Goal: Transaction & Acquisition: Purchase product/service

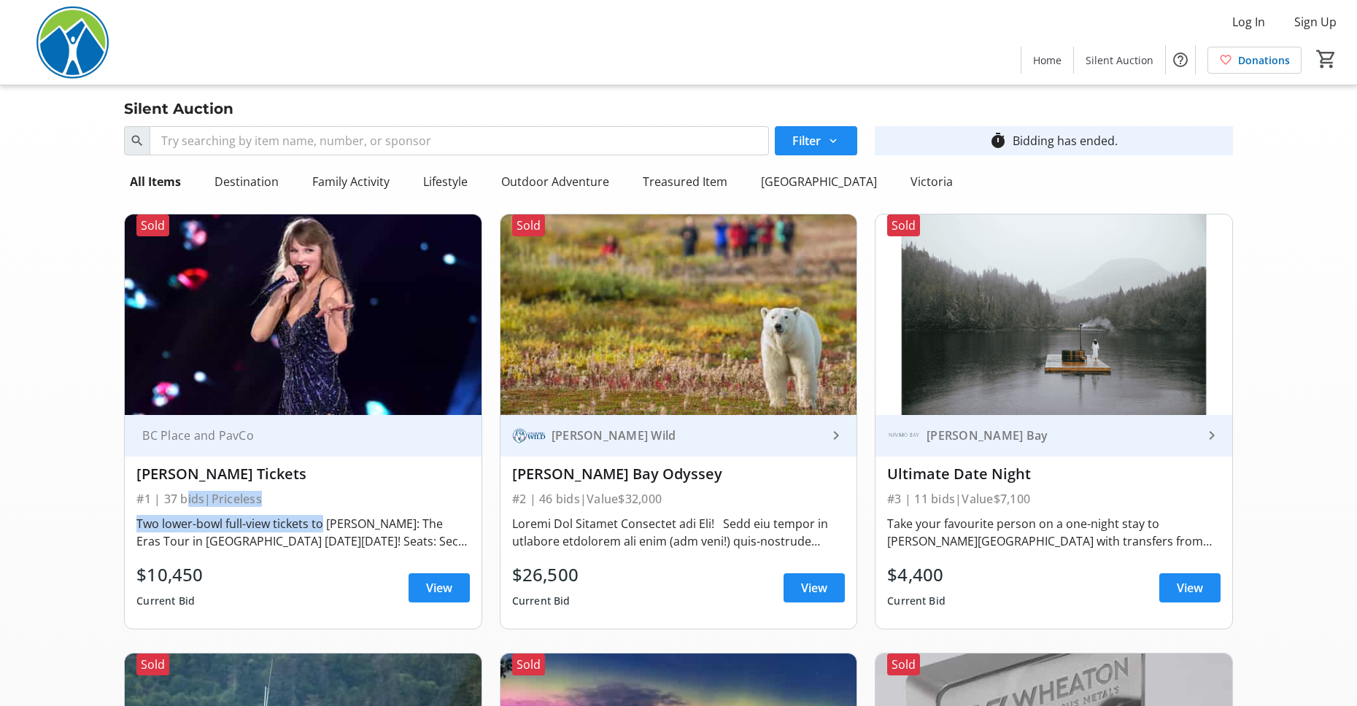
drag, startPoint x: 180, startPoint y: 495, endPoint x: 318, endPoint y: 528, distance: 141.7
click at [318, 528] on div "BC Place and PavCo [PERSON_NAME] Tickets #1 | 37 bids | Priceless Two lower-bow…" at bounding box center [303, 522] width 356 height 214
drag, startPoint x: 525, startPoint y: 516, endPoint x: 541, endPoint y: 528, distance: 19.8
click at [530, 530] on div at bounding box center [678, 532] width 333 height 35
drag, startPoint x: 932, startPoint y: 504, endPoint x: 1007, endPoint y: 504, distance: 75.1
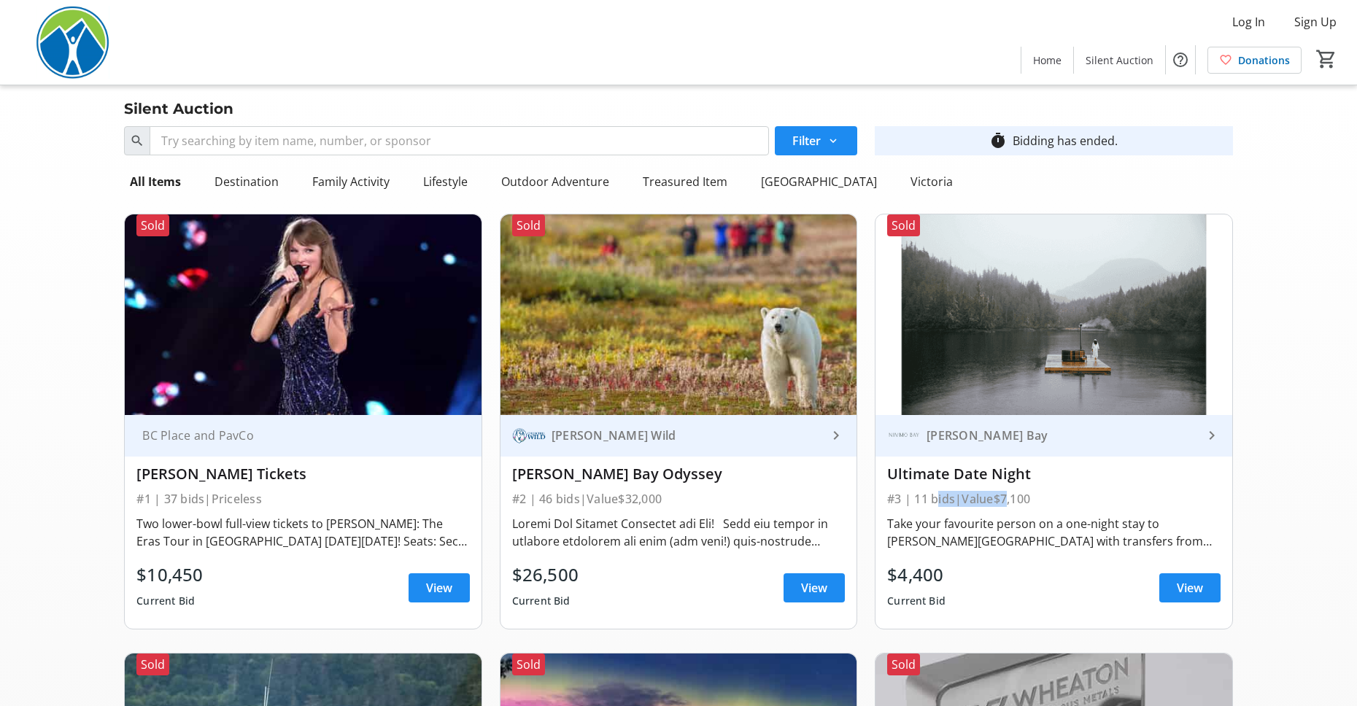
click at [1007, 504] on div "#3 | 11 bids | Value $7,100" at bounding box center [1053, 499] width 333 height 20
drag, startPoint x: 988, startPoint y: 529, endPoint x: 986, endPoint y: 555, distance: 26.3
click at [986, 555] on div "[PERSON_NAME] Bay keyboard_arrow_right Ultimate Date Night #3 | 11 bids | Value…" at bounding box center [1053, 522] width 356 height 214
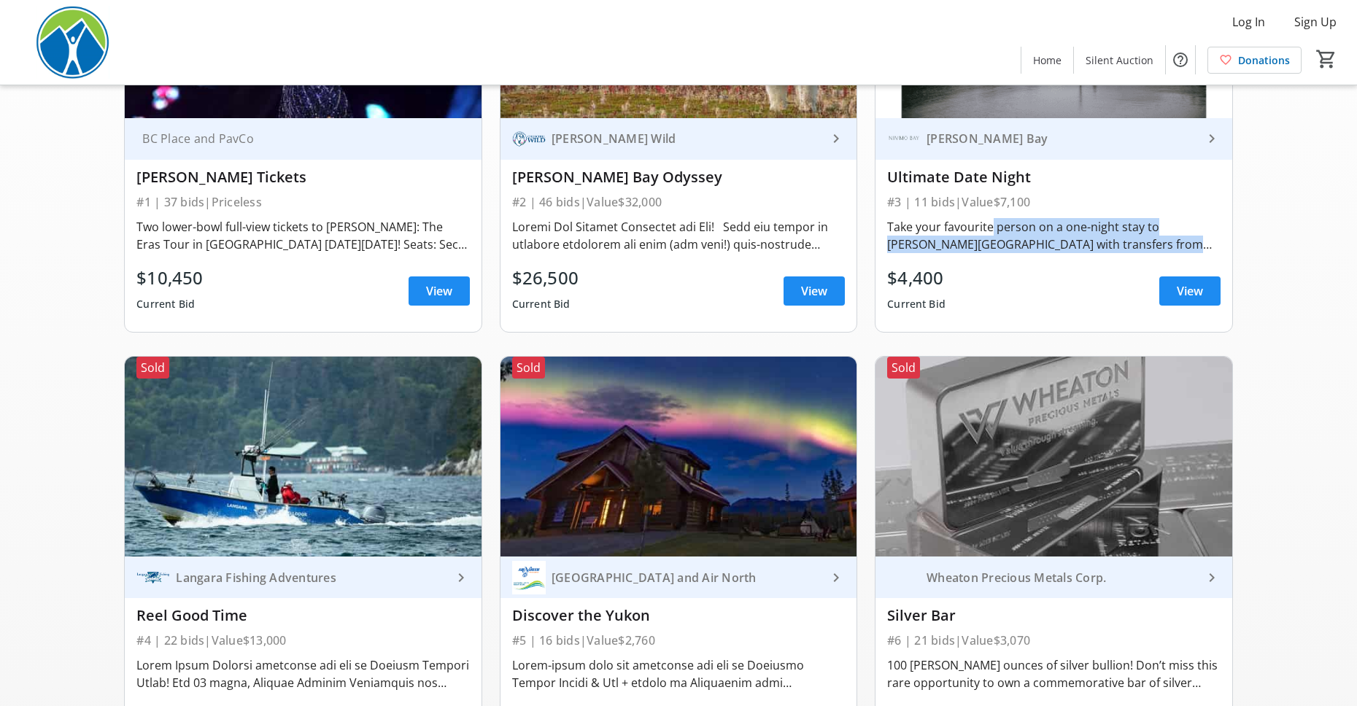
scroll to position [418, 0]
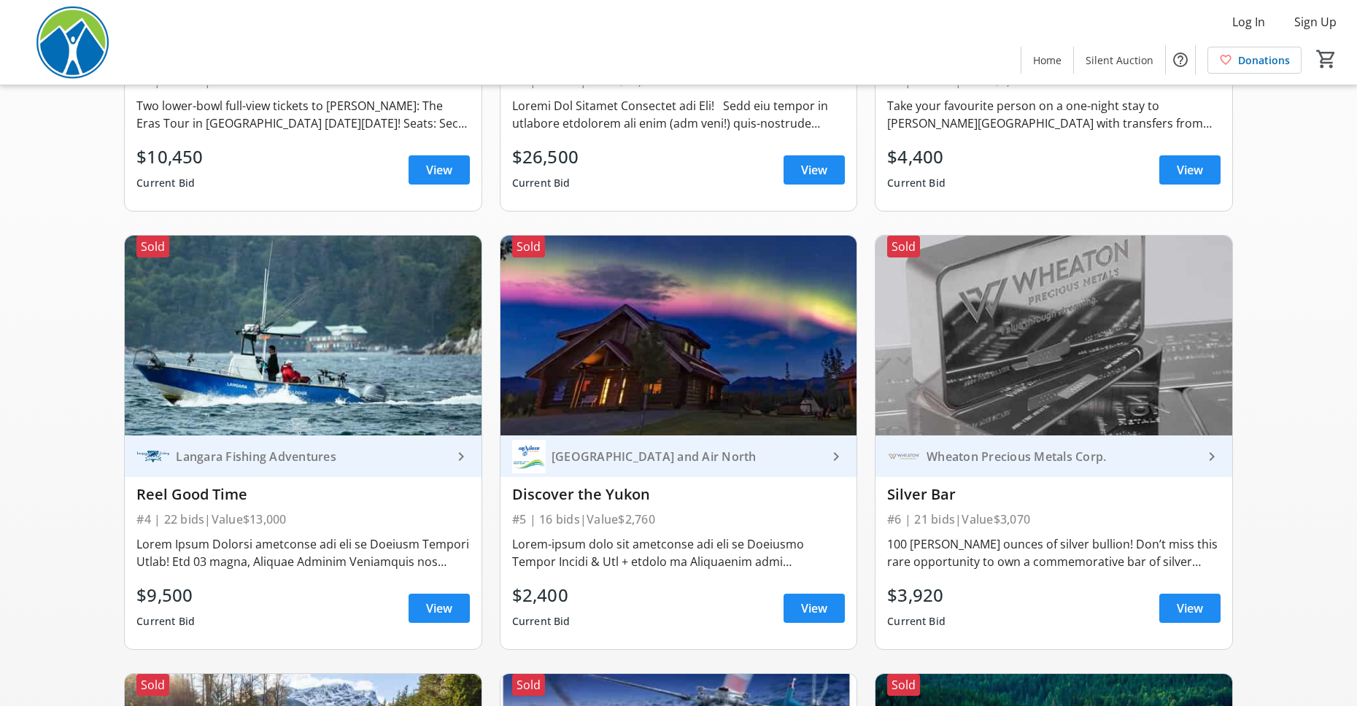
click at [266, 535] on div at bounding box center [302, 552] width 333 height 41
drag, startPoint x: 138, startPoint y: 519, endPoint x: 282, endPoint y: 523, distance: 144.5
click at [282, 523] on div "#4 | 22 bids | Value $13,000" at bounding box center [302, 519] width 333 height 20
drag, startPoint x: 256, startPoint y: 476, endPoint x: 314, endPoint y: 472, distance: 57.8
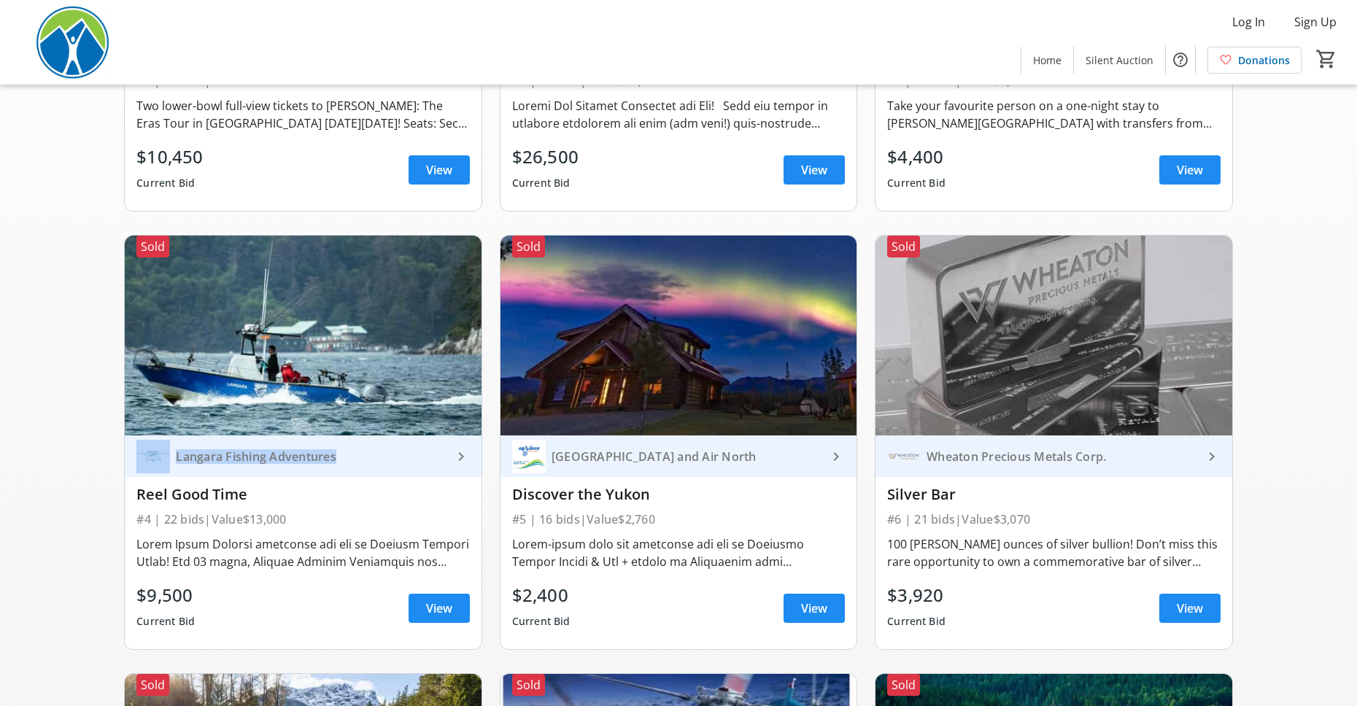
click at [314, 472] on div "Langara Fishing Adventures keyboard_arrow_right Reel Good Time #4 | 22 bids | V…" at bounding box center [303, 542] width 356 height 214
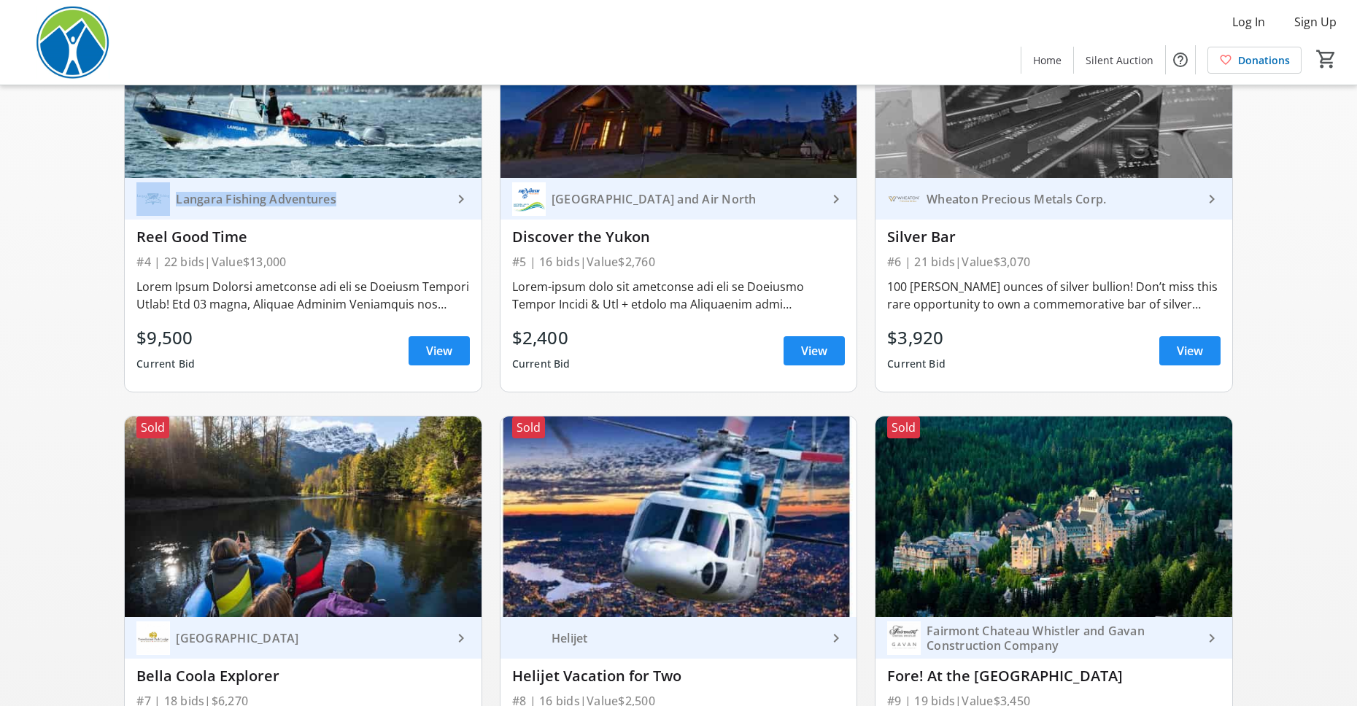
scroll to position [928, 0]
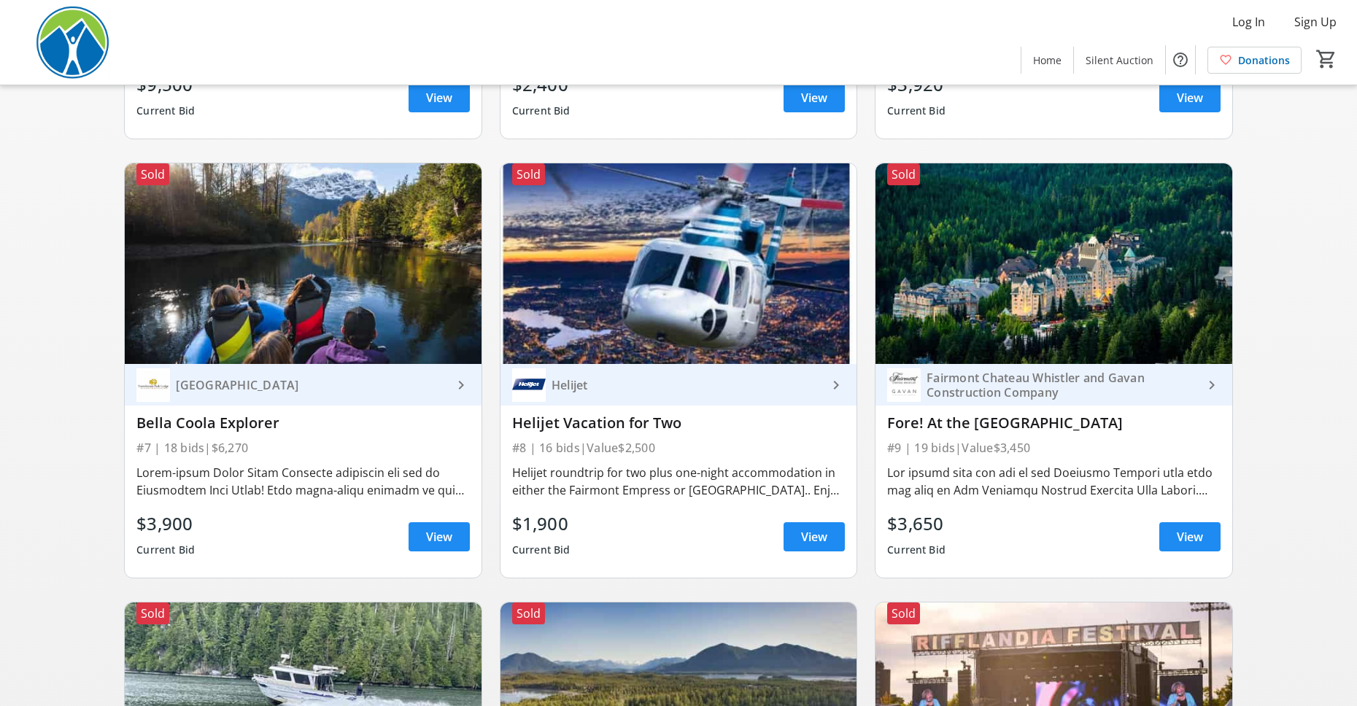
click at [1002, 425] on div "Fore! At the [GEOGRAPHIC_DATA]" at bounding box center [1053, 423] width 333 height 18
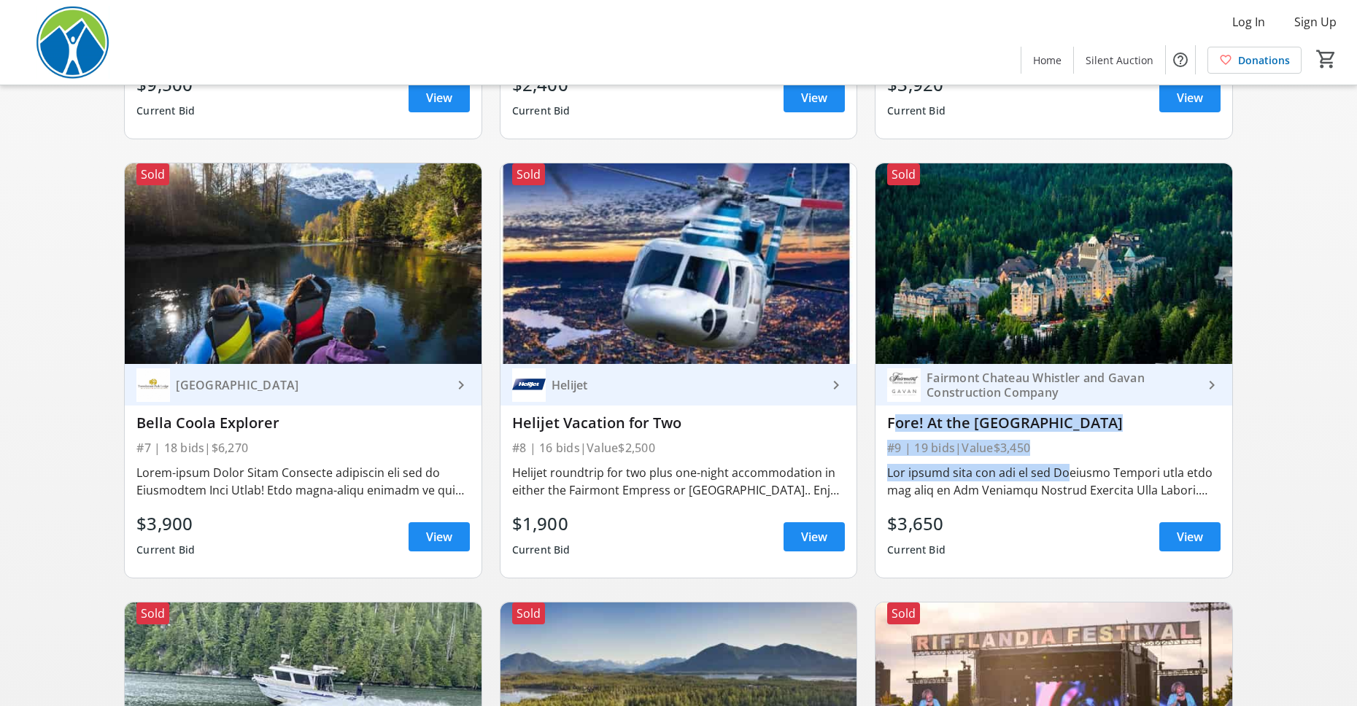
drag, startPoint x: 885, startPoint y: 417, endPoint x: 1052, endPoint y: 470, distance: 175.1
click at [1057, 466] on div "Fairmont Chateau Whistler and Gavan Construction Company keyboard_arrow_right F…" at bounding box center [1053, 471] width 356 height 214
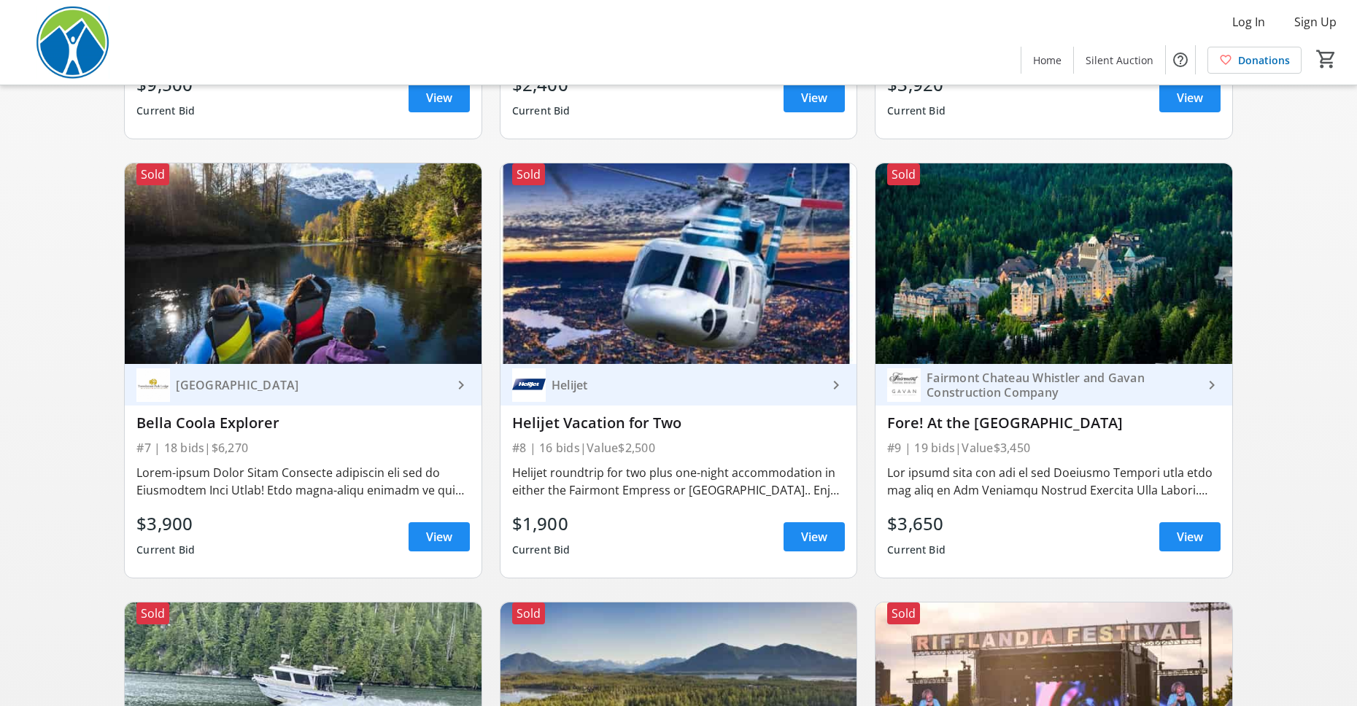
click at [1014, 485] on div at bounding box center [1053, 481] width 333 height 35
drag, startPoint x: 939, startPoint y: 481, endPoint x: 1026, endPoint y: 474, distance: 87.1
click at [1026, 474] on div at bounding box center [1053, 481] width 333 height 35
drag, startPoint x: 973, startPoint y: 479, endPoint x: 973, endPoint y: 524, distance: 45.2
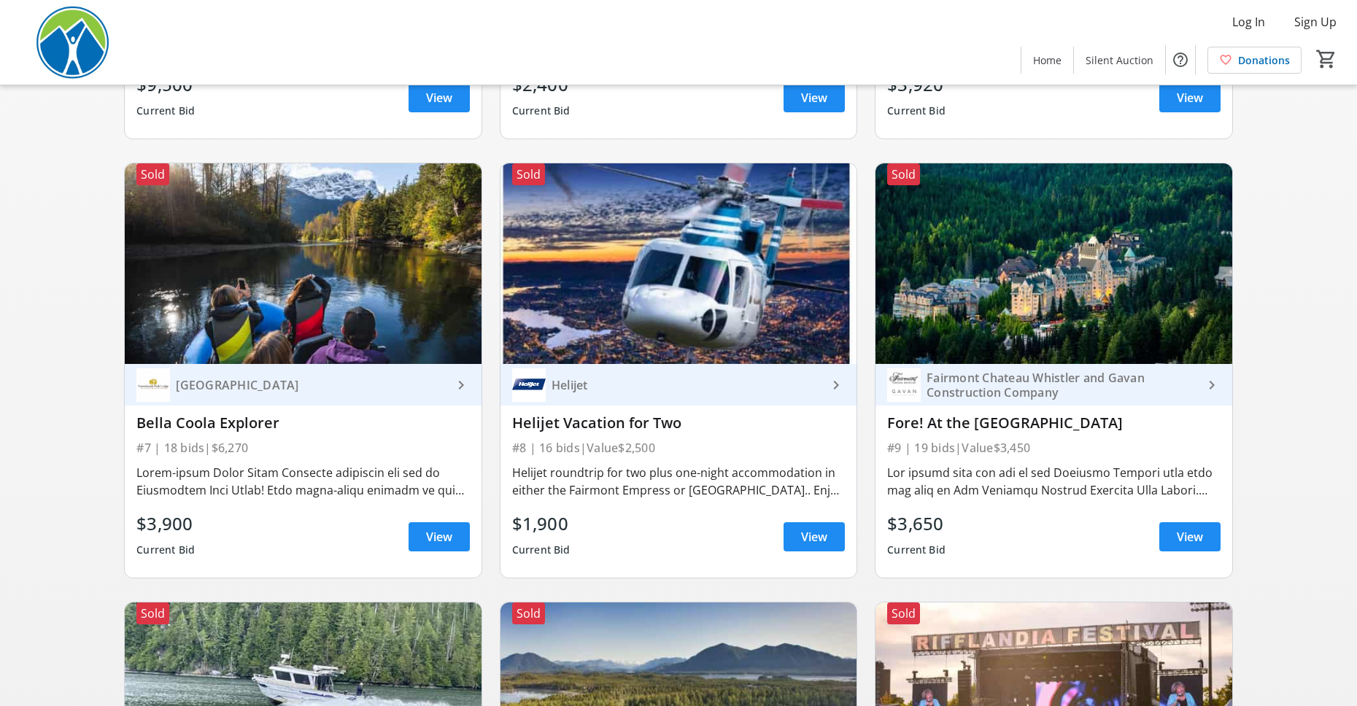
click at [973, 524] on div "Fairmont Chateau Whistler and Gavan Construction Company keyboard_arrow_right F…" at bounding box center [1053, 471] width 356 height 214
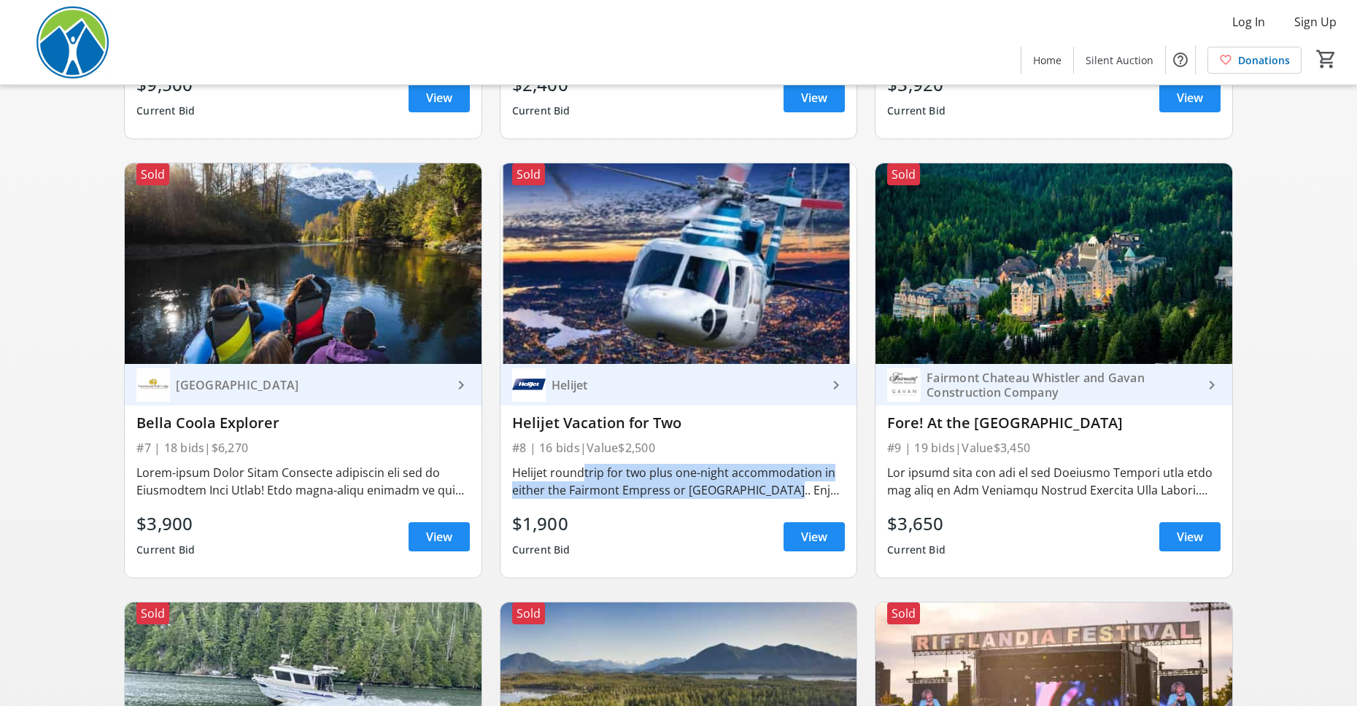
drag, startPoint x: 573, startPoint y: 472, endPoint x: 778, endPoint y: 498, distance: 207.3
click at [778, 498] on div "Helijet roundtrip for two plus one-night accommodation in either the Fairmont E…" at bounding box center [678, 481] width 333 height 35
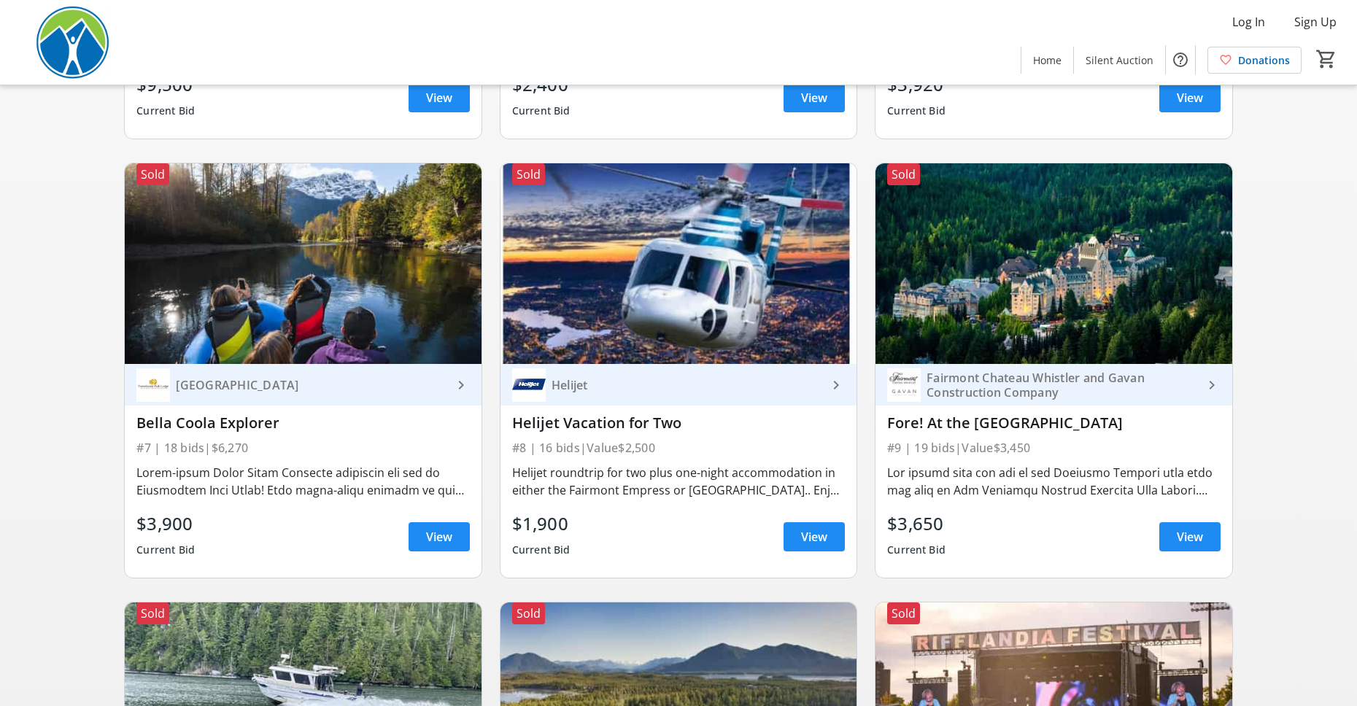
click at [610, 511] on div "$1,900 Current Bid View" at bounding box center [678, 537] width 333 height 53
drag, startPoint x: 551, startPoint y: 457, endPoint x: 702, endPoint y: 460, distance: 150.3
click at [702, 460] on div "Helijet keyboard_arrow_right Helijet Vacation for Two #8 | 16 bids | Value $2,5…" at bounding box center [678, 471] width 356 height 214
click at [688, 489] on div "Helijet roundtrip for two plus one-night accommodation in either the Fairmont E…" at bounding box center [678, 481] width 333 height 35
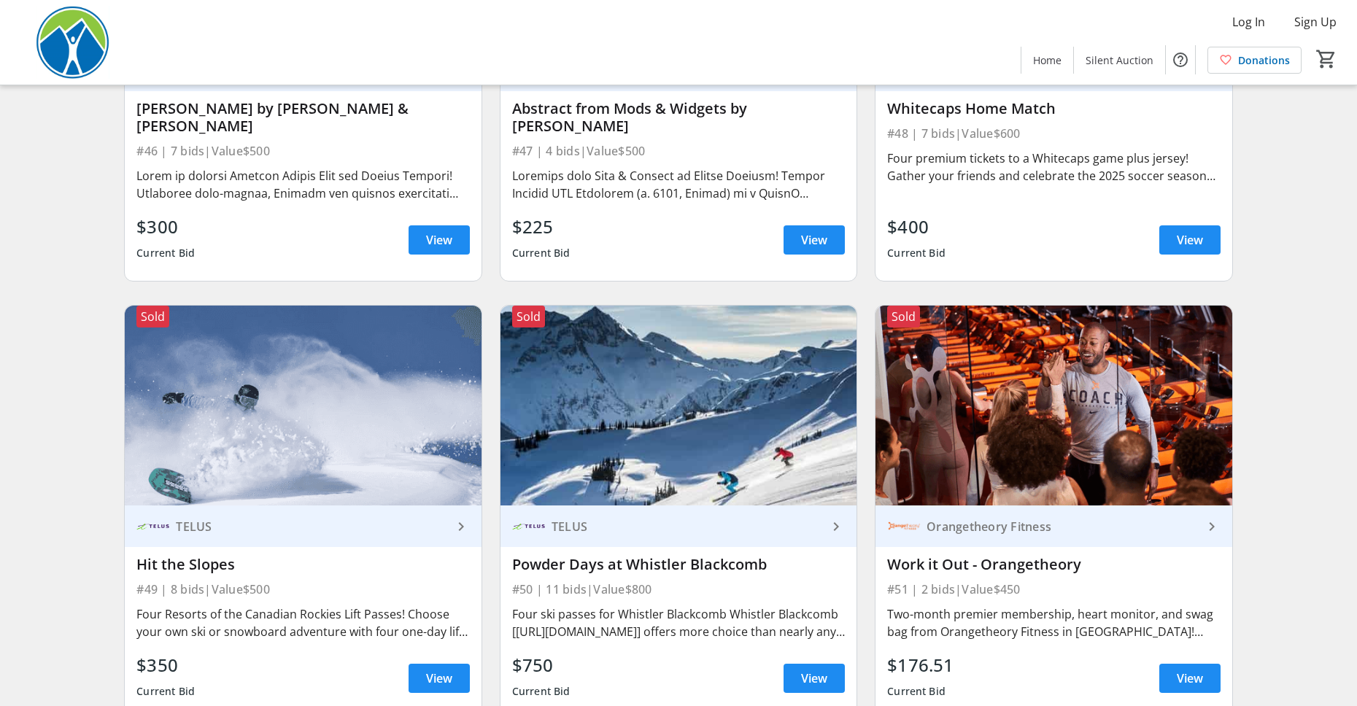
scroll to position [6969, 0]
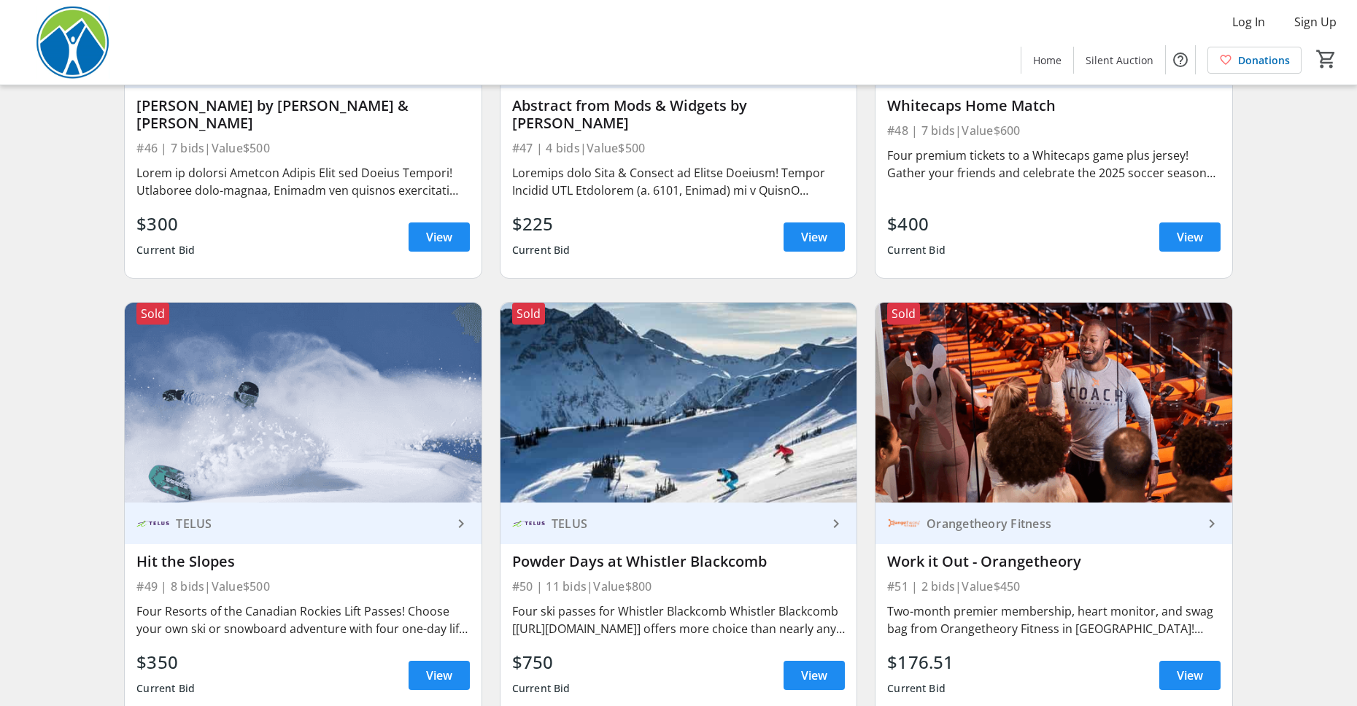
drag, startPoint x: 978, startPoint y: 549, endPoint x: 1071, endPoint y: 562, distance: 94.3
click at [1071, 562] on div "Orangetheory Fitness keyboard_arrow_right Work it Out - Orangetheory #51 | 2 bi…" at bounding box center [1053, 609] width 356 height 214
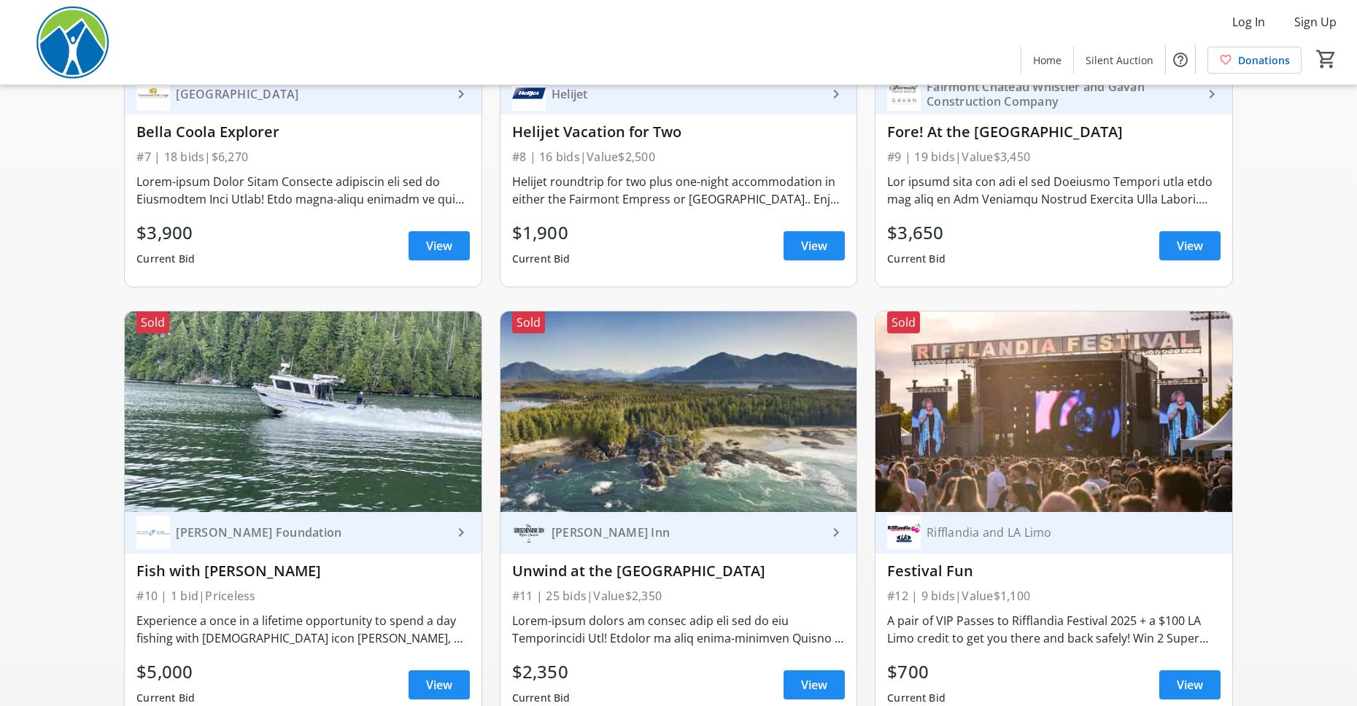
scroll to position [0, 0]
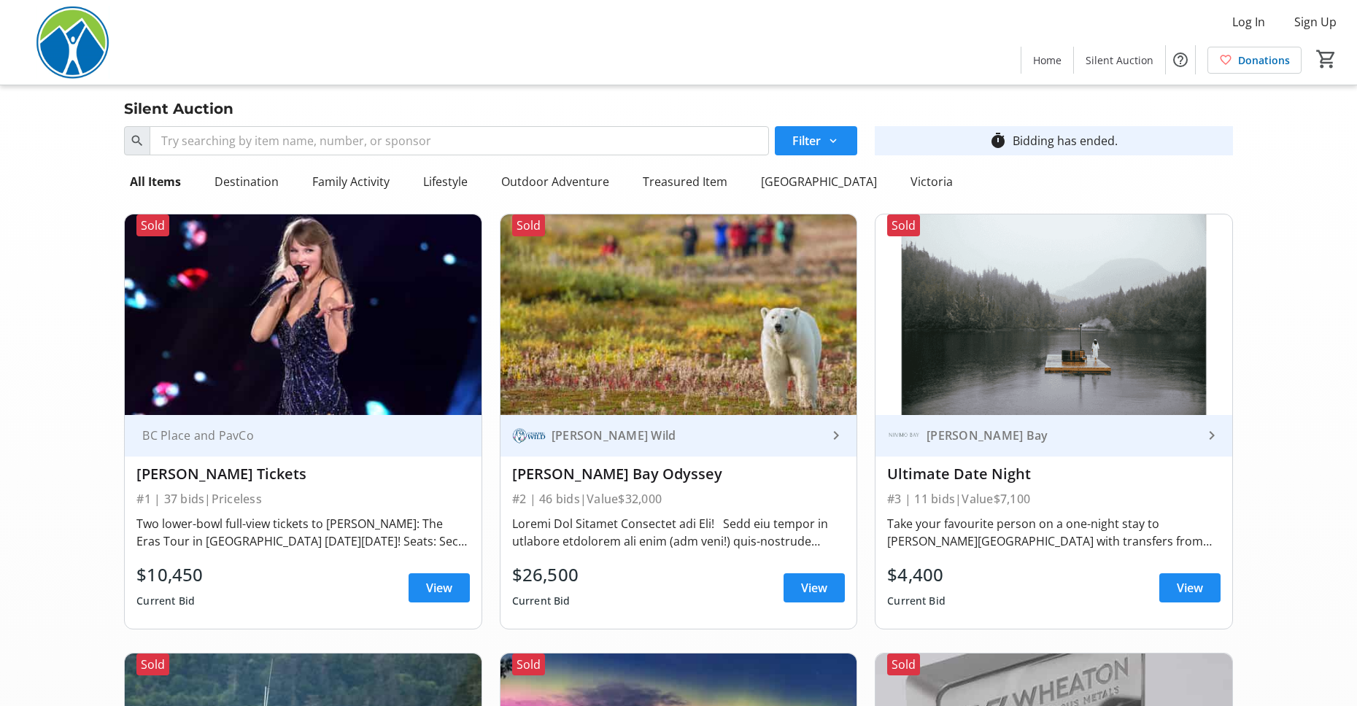
click at [595, 498] on div "#2 | 46 bids | Value $32,000" at bounding box center [678, 499] width 333 height 20
drag, startPoint x: 605, startPoint y: 497, endPoint x: 704, endPoint y: 507, distance: 98.9
click at [704, 507] on div "#2 | 46 bids | Value $32,000" at bounding box center [678, 499] width 333 height 20
drag, startPoint x: 703, startPoint y: 507, endPoint x: 648, endPoint y: 516, distance: 56.2
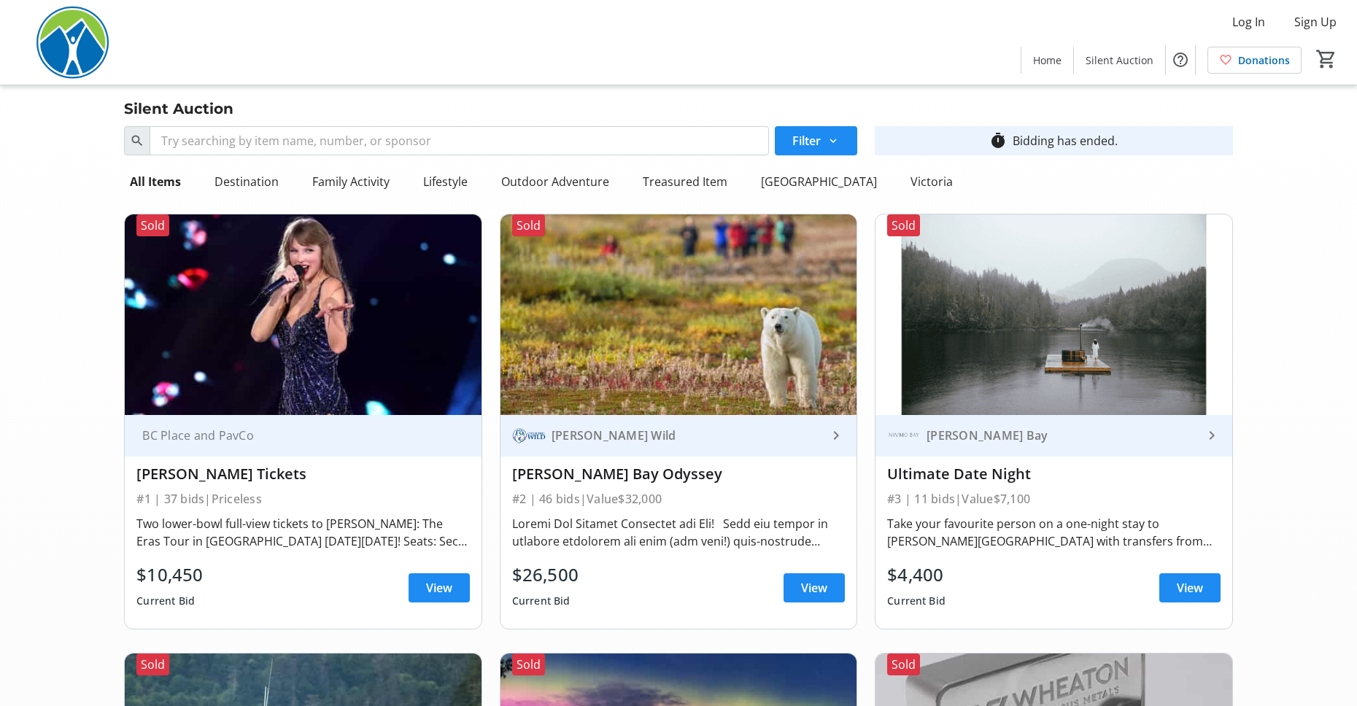
click at [648, 516] on div "[PERSON_NAME] Wild keyboard_arrow_right [PERSON_NAME] Bay Odyssey #2 | 46 bids …" at bounding box center [678, 522] width 356 height 214
drag, startPoint x: 642, startPoint y: 556, endPoint x: 637, endPoint y: 562, distance: 7.8
click at [642, 556] on div "[PERSON_NAME] Wild keyboard_arrow_right [PERSON_NAME] Bay Odyssey #2 | 46 bids …" at bounding box center [678, 522] width 356 height 214
drag, startPoint x: 612, startPoint y: 574, endPoint x: 525, endPoint y: 579, distance: 86.9
click at [525, 579] on div "$26,500 Current Bid View" at bounding box center [678, 588] width 333 height 53
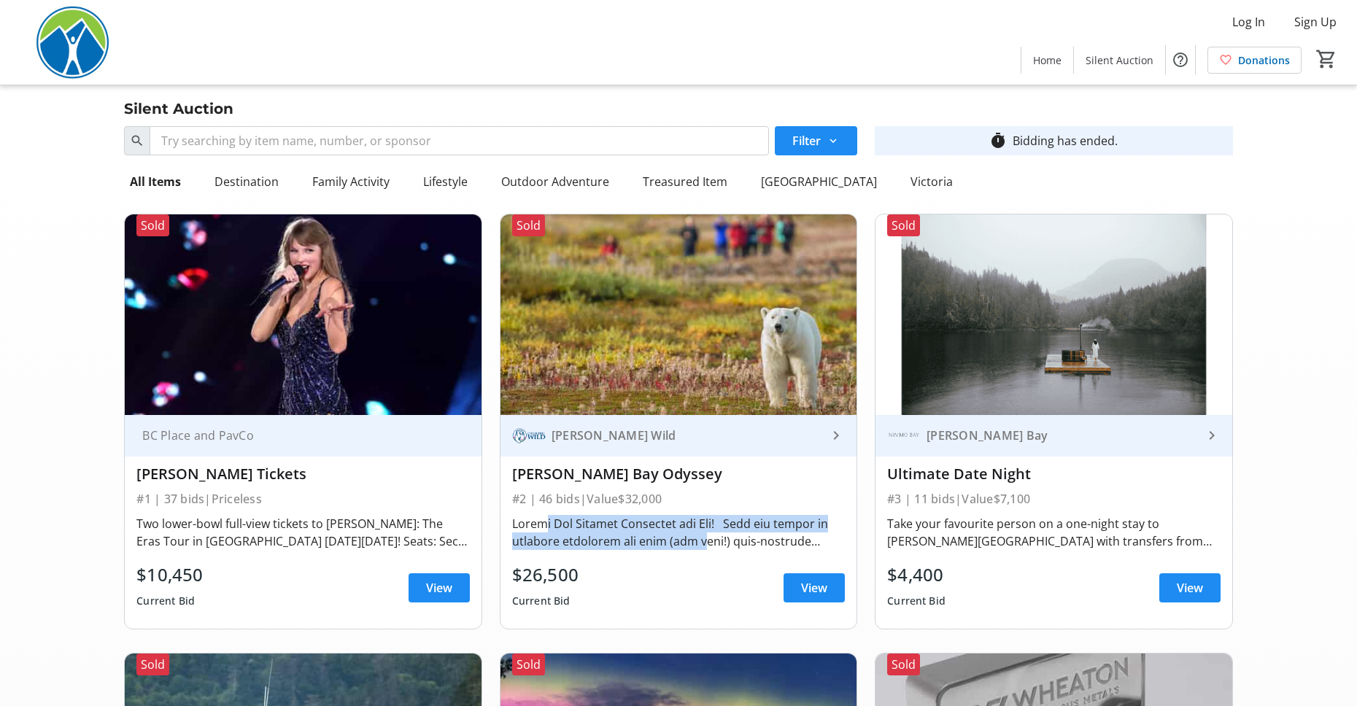
drag, startPoint x: 538, startPoint y: 529, endPoint x: 690, endPoint y: 546, distance: 152.7
click at [690, 546] on div at bounding box center [678, 532] width 333 height 35
click at [811, 547] on div at bounding box center [678, 532] width 333 height 35
click at [373, 527] on div "Two lower-bowl full-view tickets to [PERSON_NAME]: The Eras Tour in [GEOGRAPHIC…" at bounding box center [302, 532] width 333 height 35
drag, startPoint x: 223, startPoint y: 528, endPoint x: 225, endPoint y: 584, distance: 56.2
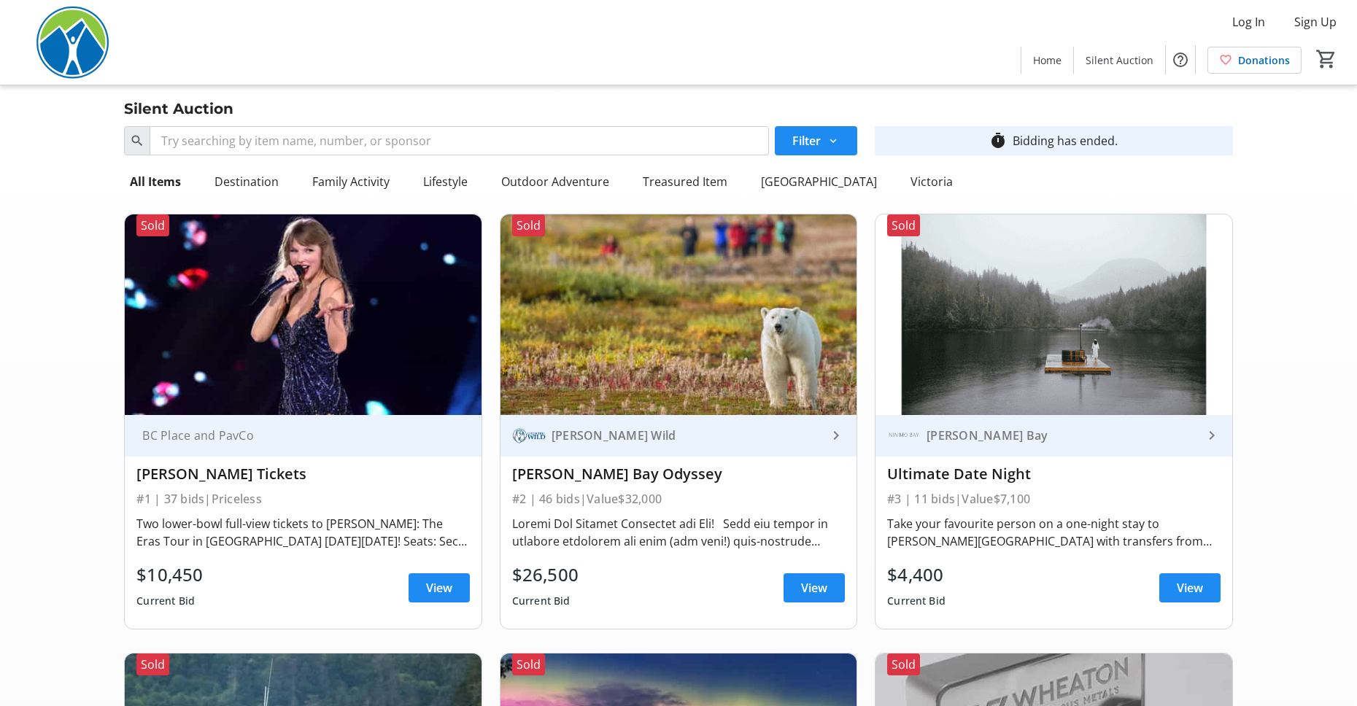
click at [225, 584] on div "BC Place and PavCo [PERSON_NAME] Tickets #1 | 37 bids | Priceless Two lower-bow…" at bounding box center [303, 522] width 356 height 214
click at [225, 583] on div "$10,450 Current Bid View" at bounding box center [302, 588] width 333 height 53
drag, startPoint x: 209, startPoint y: 515, endPoint x: 279, endPoint y: 513, distance: 70.0
click at [279, 513] on div "Two lower-bowl full-view tickets to [PERSON_NAME]: The Eras Tour in [GEOGRAPHIC…" at bounding box center [302, 532] width 333 height 41
drag, startPoint x: 986, startPoint y: 502, endPoint x: 1080, endPoint y: 506, distance: 94.2
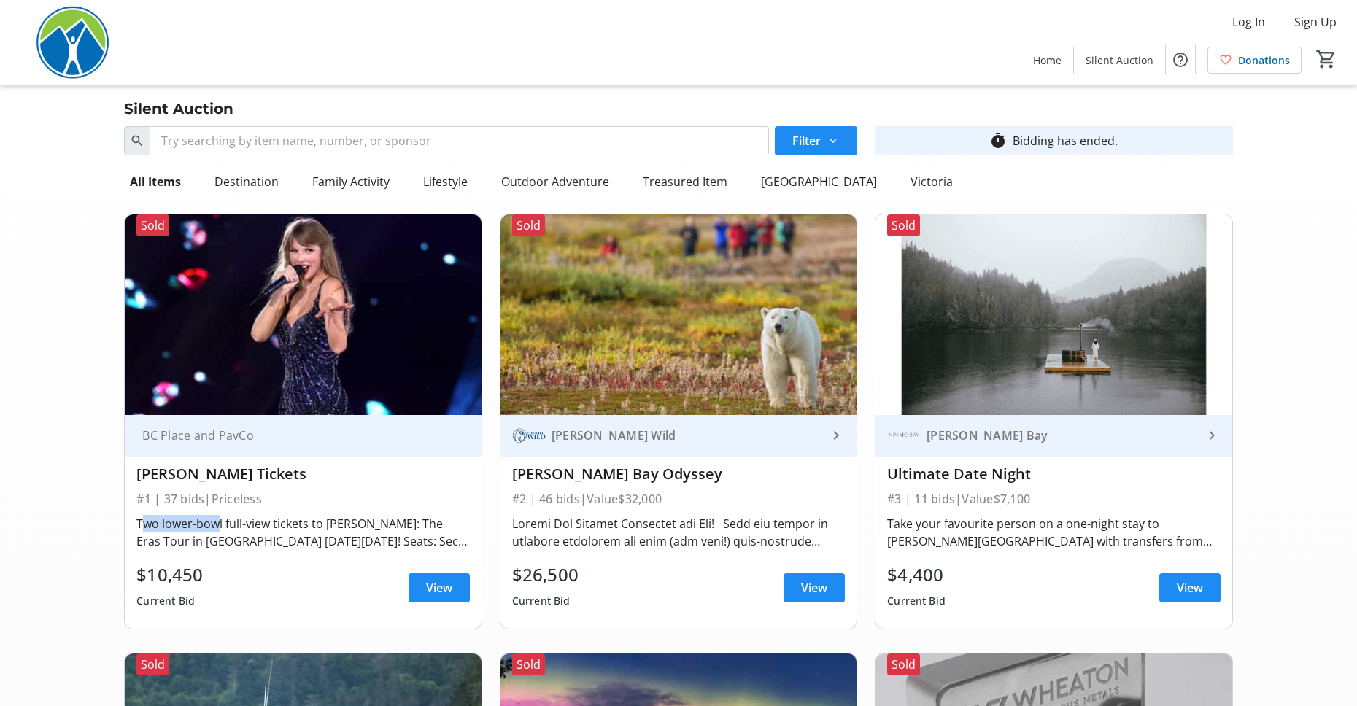
click at [1080, 506] on div "#3 | 11 bids | Value $7,100" at bounding box center [1053, 499] width 333 height 20
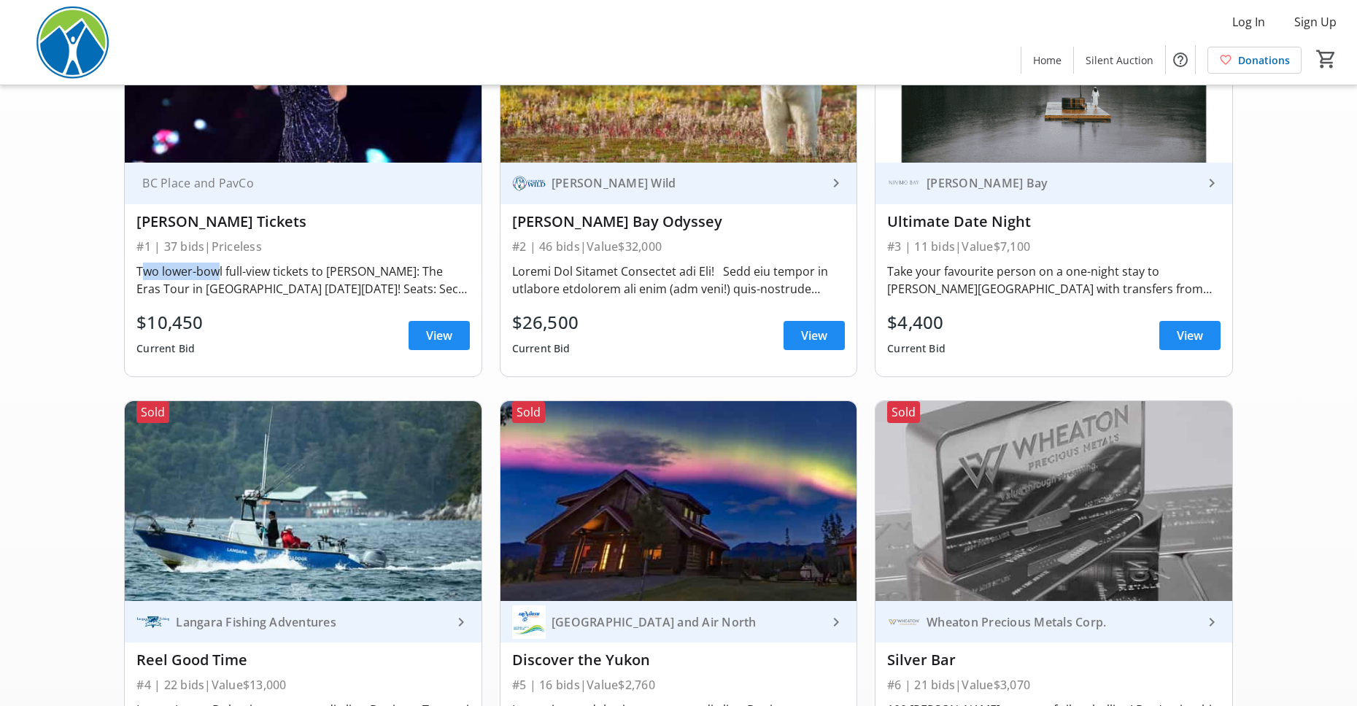
scroll to position [470, 0]
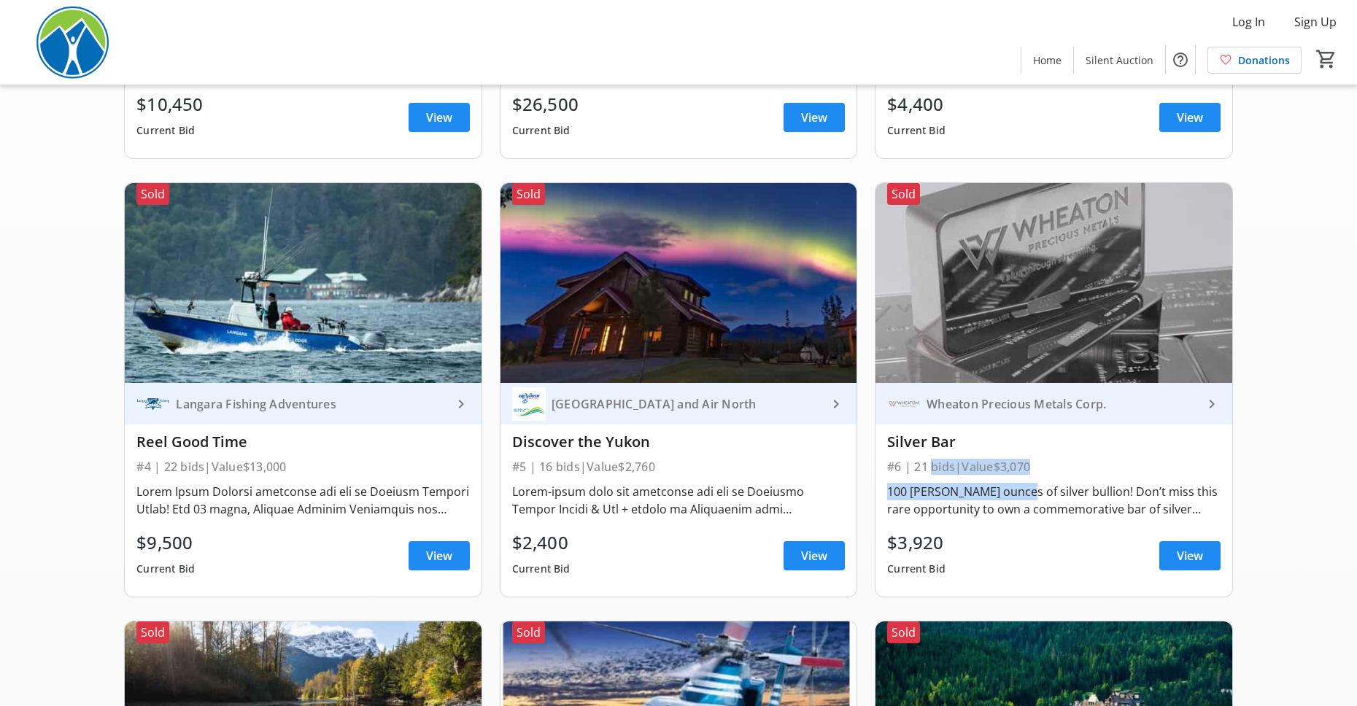
drag, startPoint x: 930, startPoint y: 469, endPoint x: 1004, endPoint y: 502, distance: 80.6
click at [1004, 500] on div "Wheaton Precious Metals Corp. keyboard_arrow_right Silver Bar #6 | 21 bids | Va…" at bounding box center [1053, 490] width 356 height 214
click at [993, 522] on div "Wheaton Precious Metals Corp. keyboard_arrow_right Silver Bar #6 | 21 bids | Va…" at bounding box center [1053, 490] width 356 height 214
drag, startPoint x: 948, startPoint y: 489, endPoint x: 951, endPoint y: 515, distance: 25.7
click at [951, 515] on div "100 [PERSON_NAME] ounces of silver bullion! Don’t miss this rare opportunity to…" at bounding box center [1053, 500] width 333 height 35
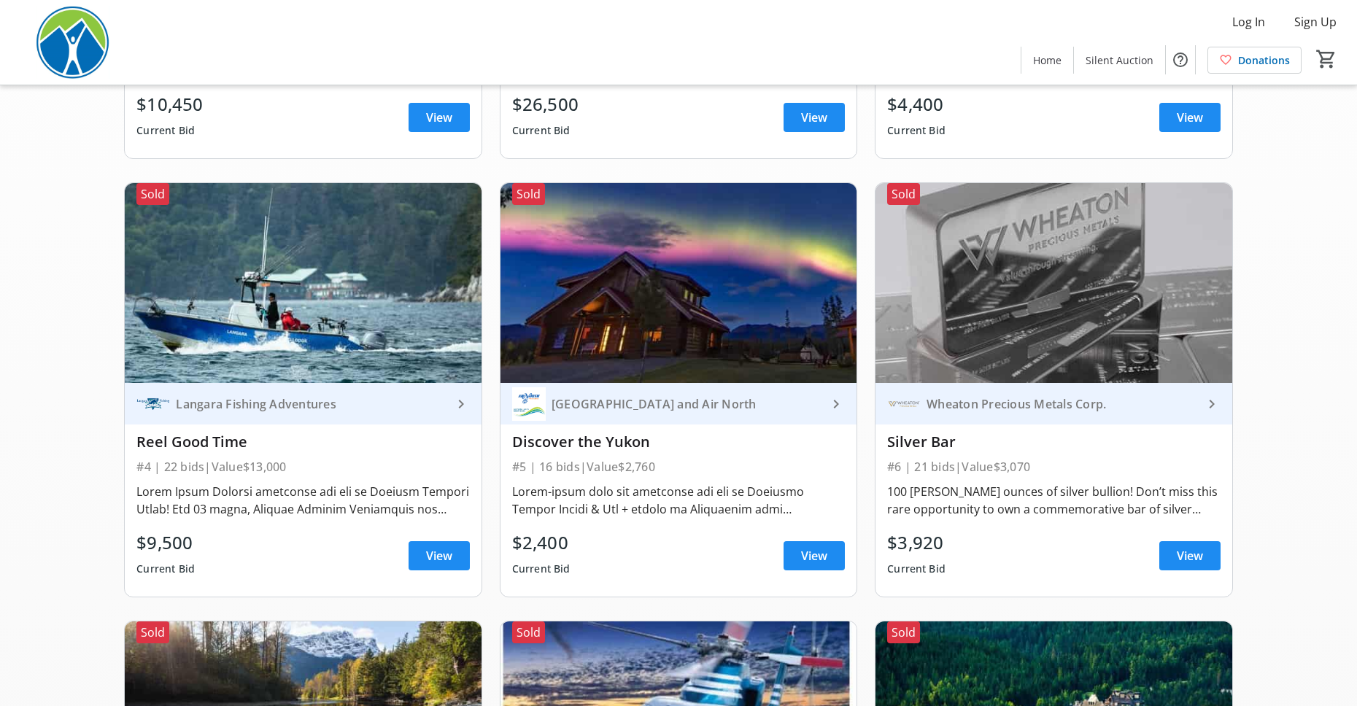
click at [1203, 514] on div "100 [PERSON_NAME] ounces of silver bullion! Don’t miss this rare opportunity to…" at bounding box center [1053, 500] width 333 height 35
drag, startPoint x: 1176, startPoint y: 514, endPoint x: 963, endPoint y: 513, distance: 212.2
click at [963, 513] on div "100 [PERSON_NAME] ounces of silver bullion! Don’t miss this rare opportunity to…" at bounding box center [1053, 500] width 333 height 35
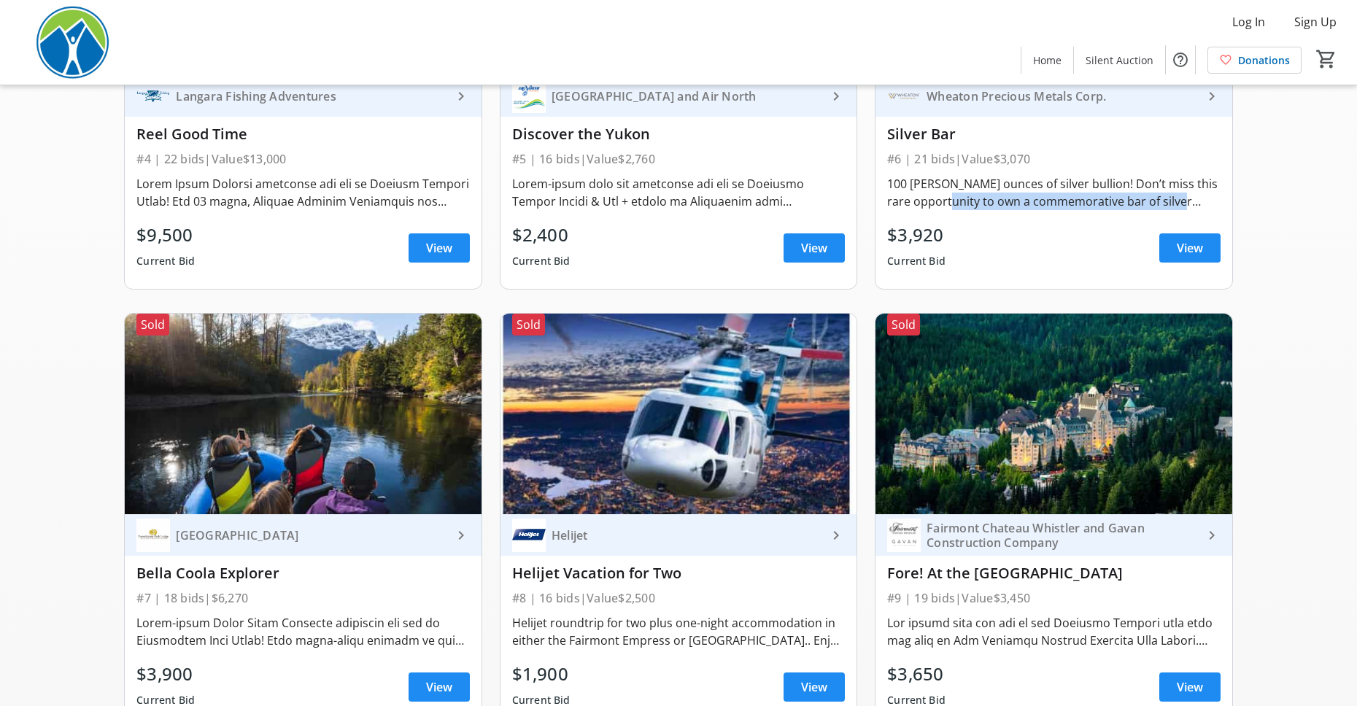
scroll to position [868, 0]
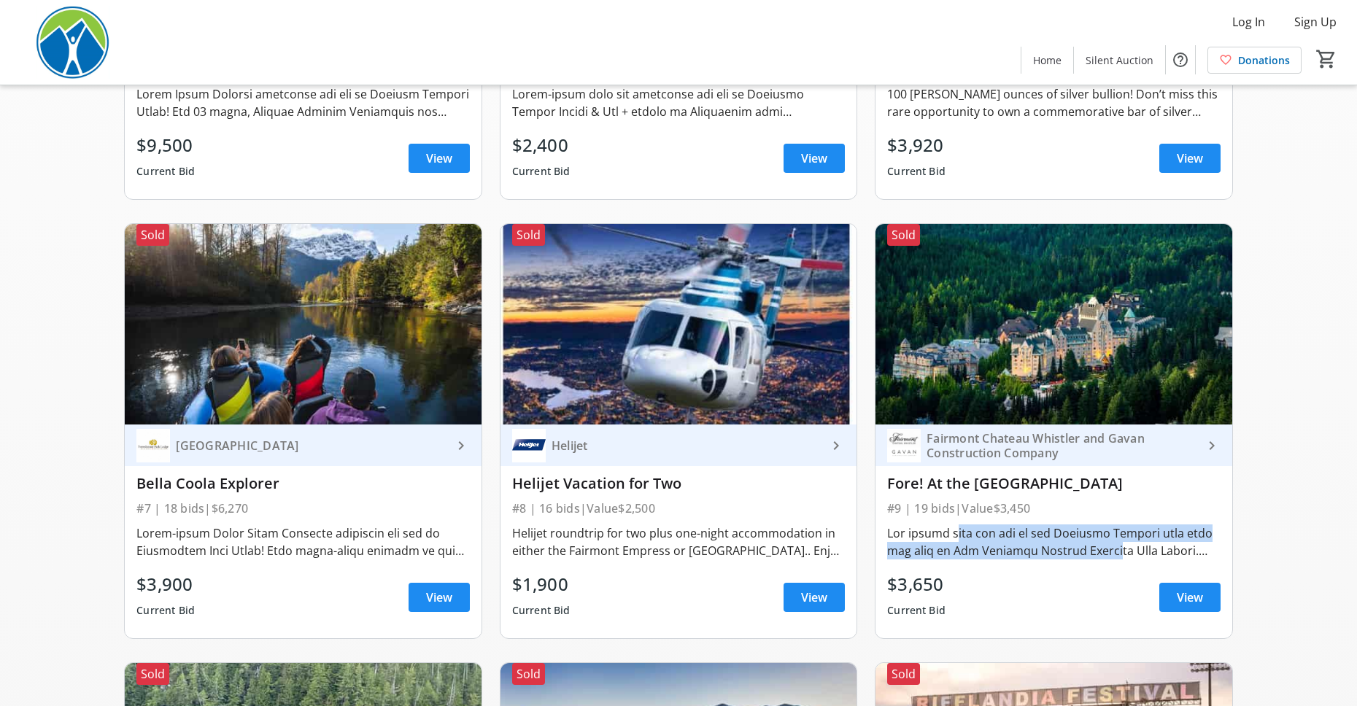
drag, startPoint x: 950, startPoint y: 531, endPoint x: 1079, endPoint y: 546, distance: 130.6
click at [1079, 546] on div at bounding box center [1053, 541] width 333 height 35
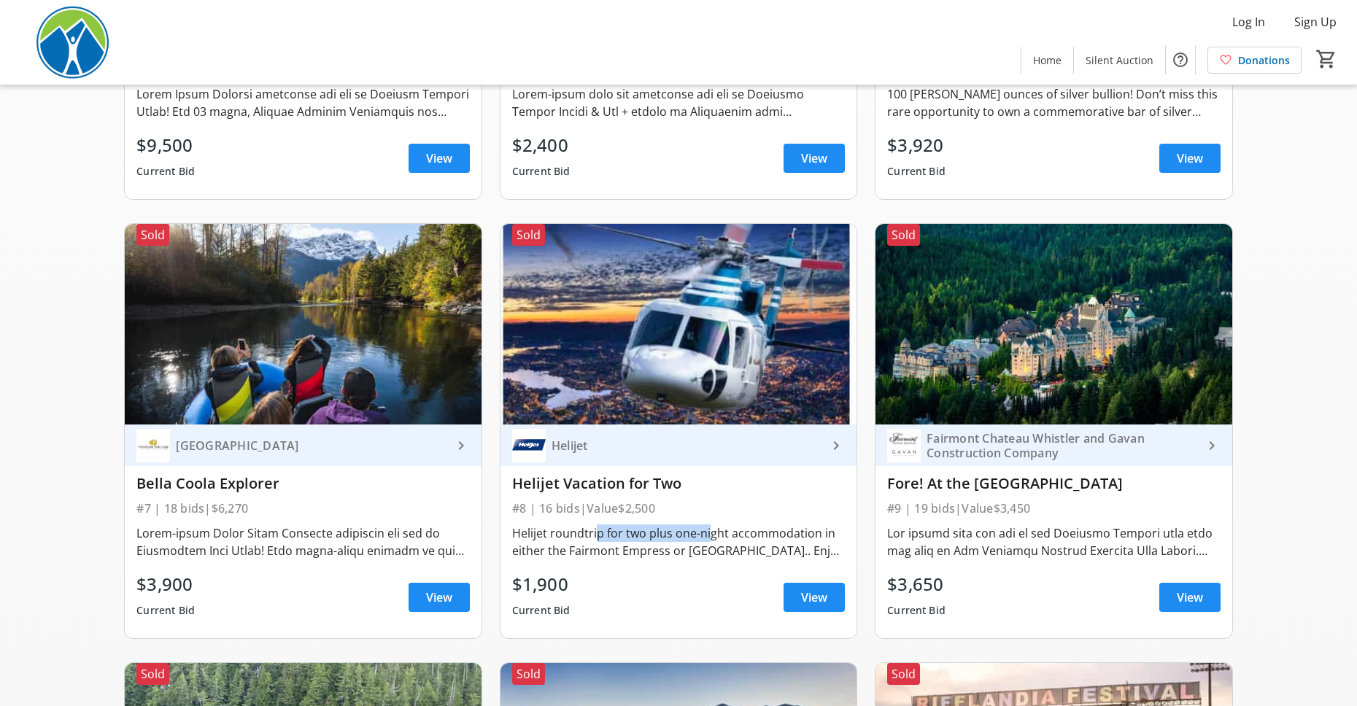
drag, startPoint x: 701, startPoint y: 537, endPoint x: 591, endPoint y: 533, distance: 109.5
click at [591, 533] on div "Helijet roundtrip for two plus one-night accommodation in either the Fairmont E…" at bounding box center [678, 541] width 333 height 35
click at [348, 502] on div "#7 | 18 bids | $6,270" at bounding box center [302, 508] width 333 height 20
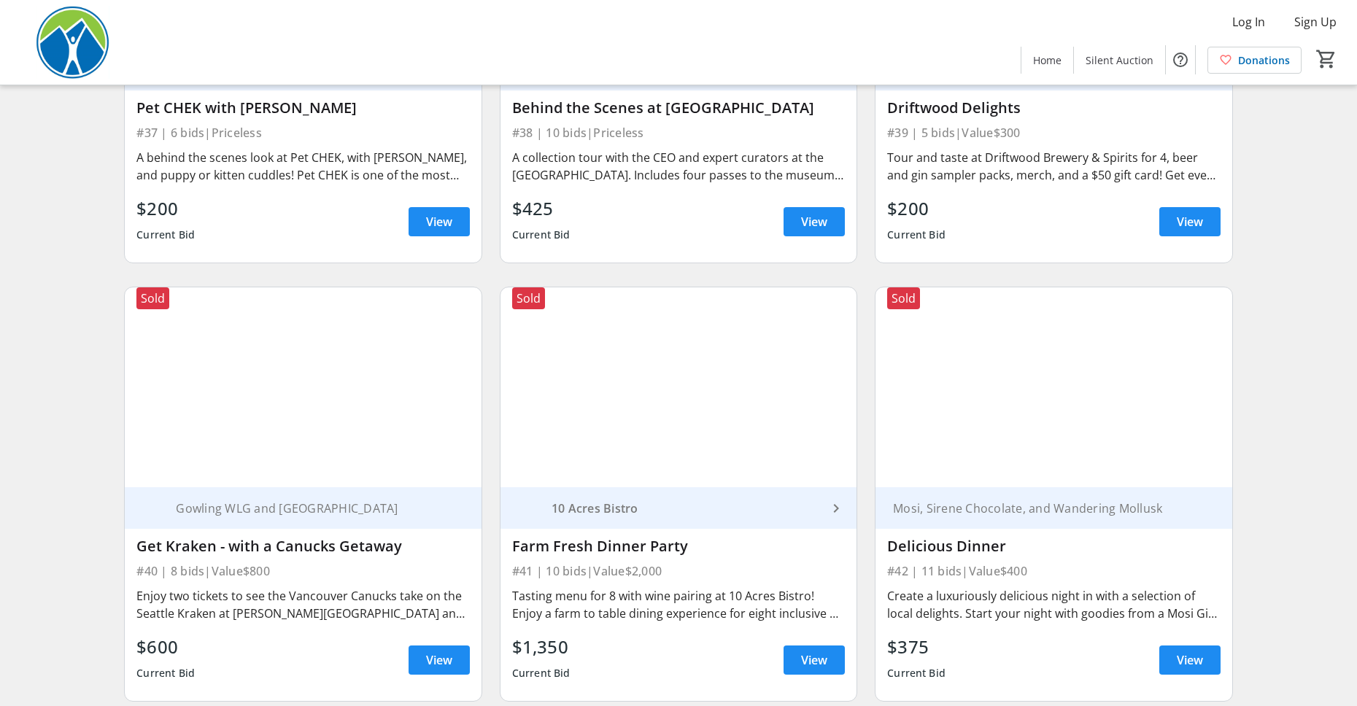
scroll to position [5635, 0]
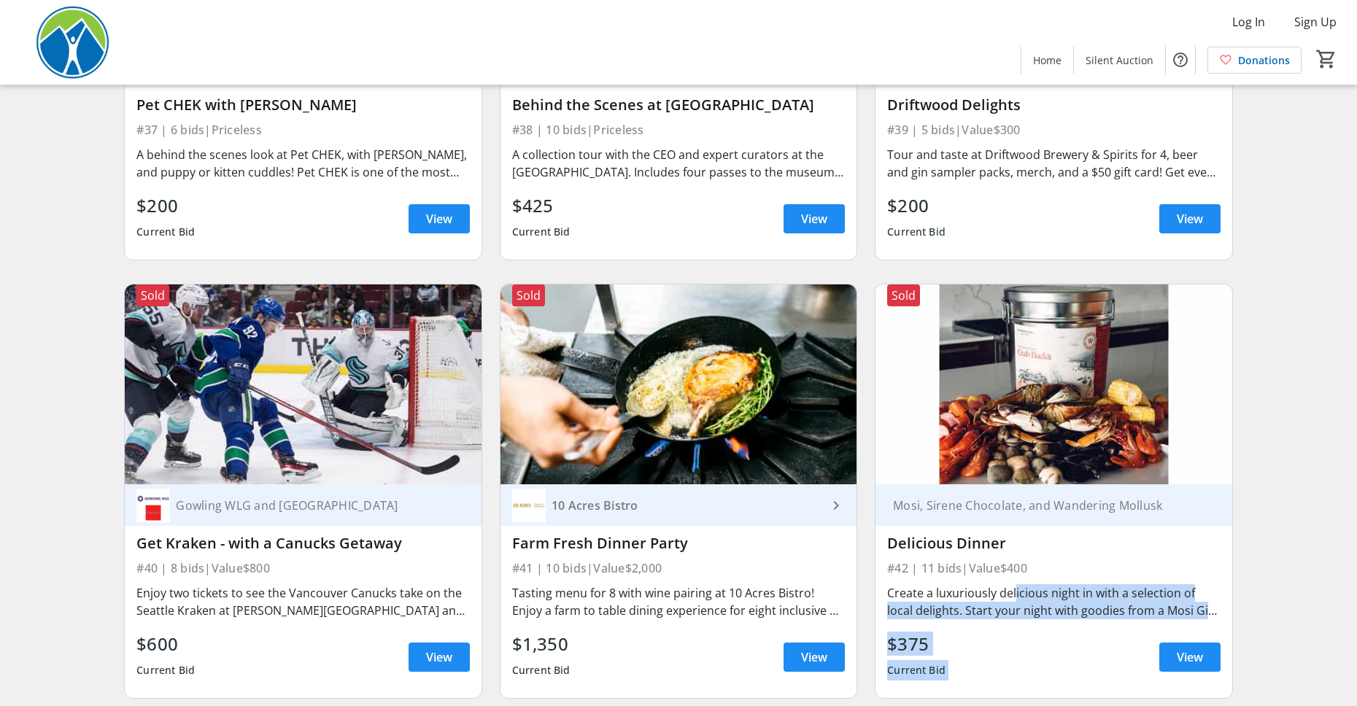
drag, startPoint x: 1011, startPoint y: 586, endPoint x: 1171, endPoint y: 635, distance: 167.2
click at [1171, 635] on div "Mosi, Sirene Chocolate, and Wandering Mollusk Delicious Dinner #42 | 11 bids | …" at bounding box center [1053, 591] width 356 height 214
click at [1173, 633] on div "$375 Current Bid View" at bounding box center [1053, 657] width 333 height 53
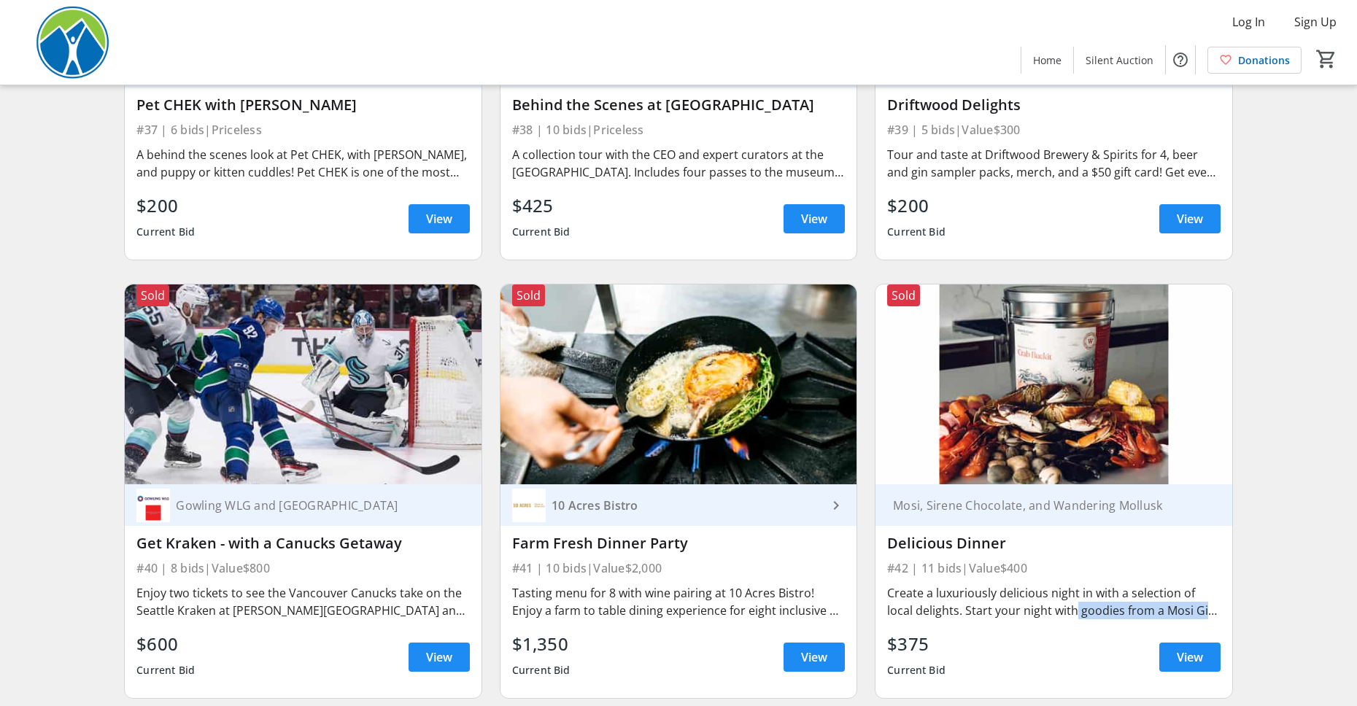
drag, startPoint x: 1200, startPoint y: 621, endPoint x: 1041, endPoint y: 608, distance: 159.5
click at [1041, 608] on div "Create a luxuriously delicious night in with a selection of local delights. Sta…" at bounding box center [1053, 601] width 333 height 41
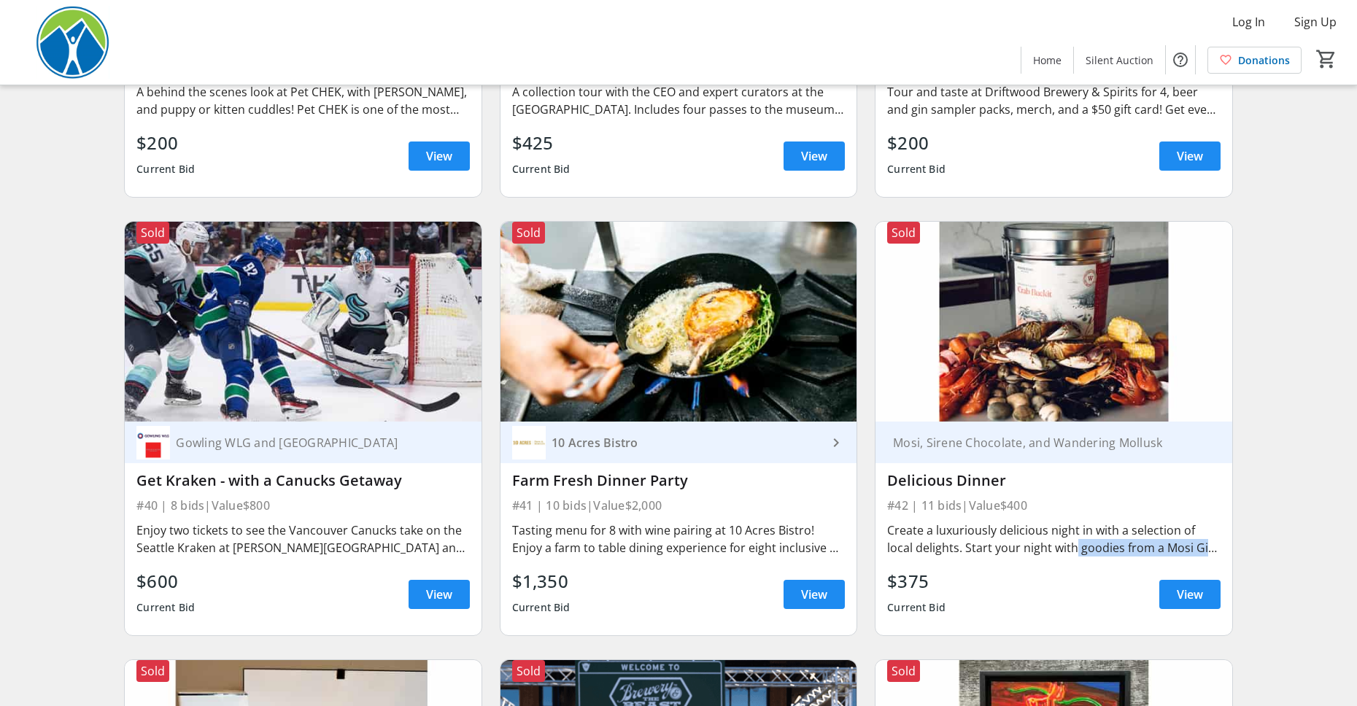
scroll to position [5762, 0]
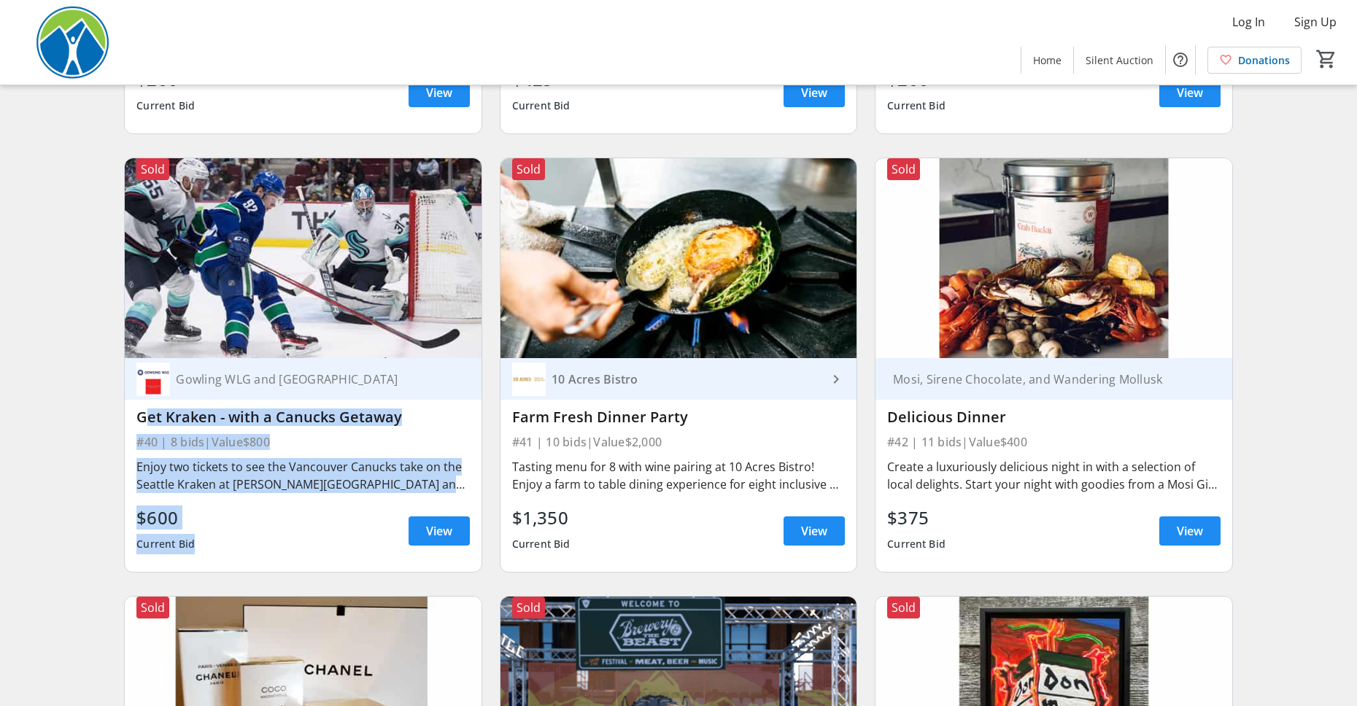
drag, startPoint x: 275, startPoint y: 541, endPoint x: 131, endPoint y: 410, distance: 195.2
click at [131, 410] on div "Gowling WLG and [GEOGRAPHIC_DATA] Get Kraken - with a Canucks Getaway #40 | 8 b…" at bounding box center [303, 465] width 356 height 214
click at [215, 476] on div "Enjoy two tickets to see the Vancouver Canucks take on the Seattle Kraken at [P…" at bounding box center [302, 475] width 333 height 35
drag, startPoint x: 171, startPoint y: 448, endPoint x: 238, endPoint y: 545, distance: 117.9
click at [238, 545] on div "Gowling WLG and [GEOGRAPHIC_DATA] Get Kraken - with a Canucks Getaway #40 | 8 b…" at bounding box center [303, 465] width 356 height 214
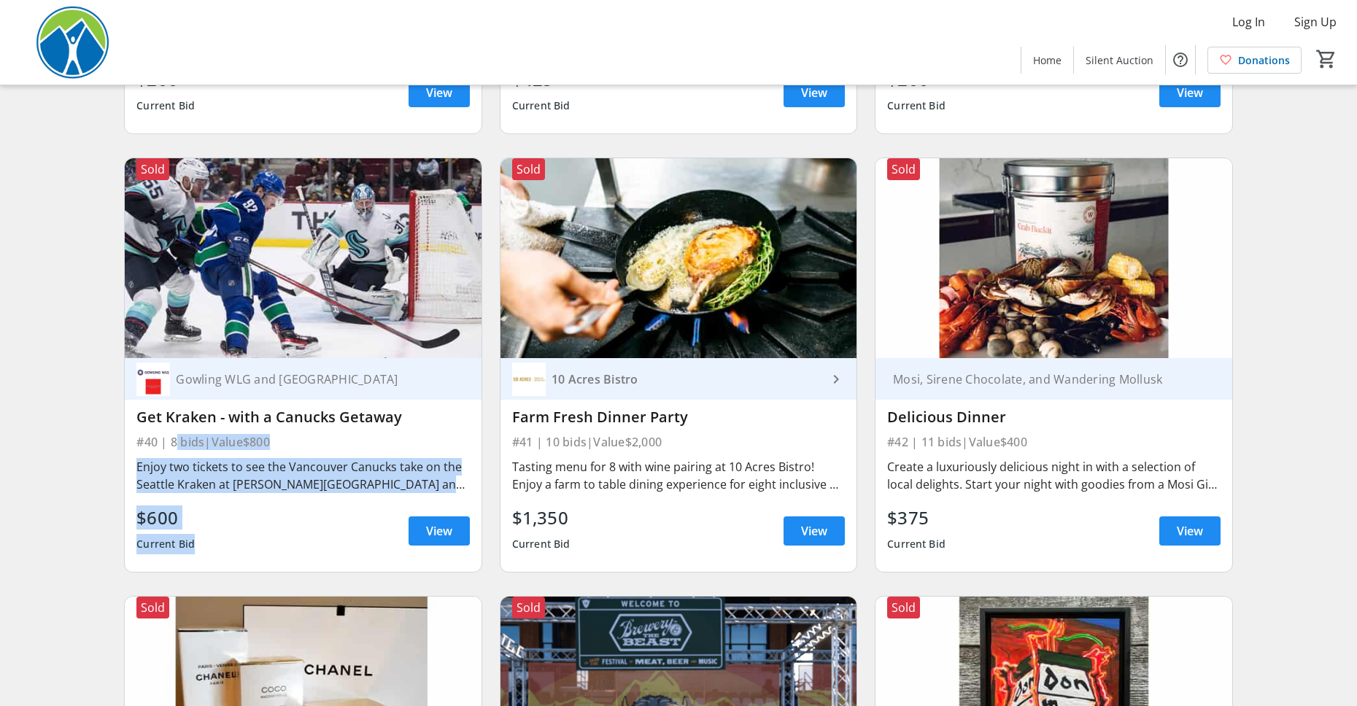
click at [264, 516] on div "$600 Current Bid View" at bounding box center [302, 531] width 333 height 53
